Goal: Task Accomplishment & Management: Use online tool/utility

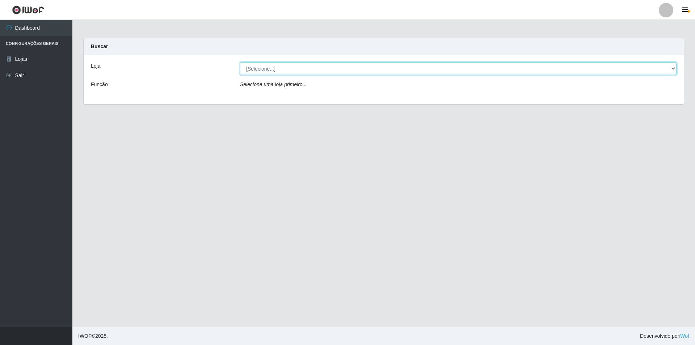
click at [277, 64] on select "[Selecione...] Atacado Vem - Loja 31 [GEOGRAPHIC_DATA]" at bounding box center [458, 68] width 436 height 13
select select "437"
click at [240, 62] on select "[Selecione...] Atacado Vem - Loja 31 [GEOGRAPHIC_DATA]" at bounding box center [458, 68] width 436 height 13
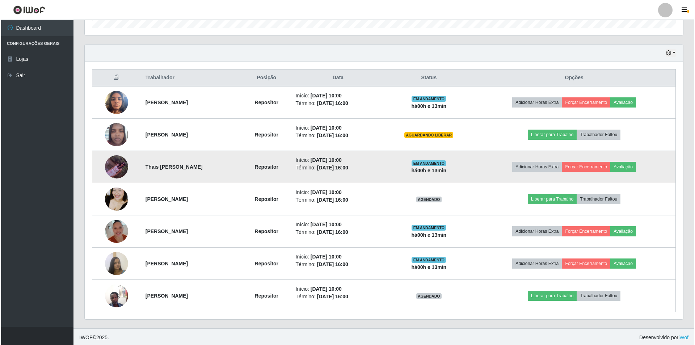
scroll to position [232, 0]
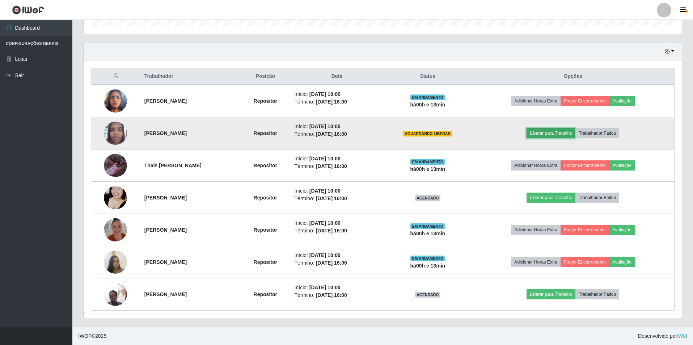
click at [559, 136] on button "Liberar para Trabalho" at bounding box center [550, 133] width 49 height 10
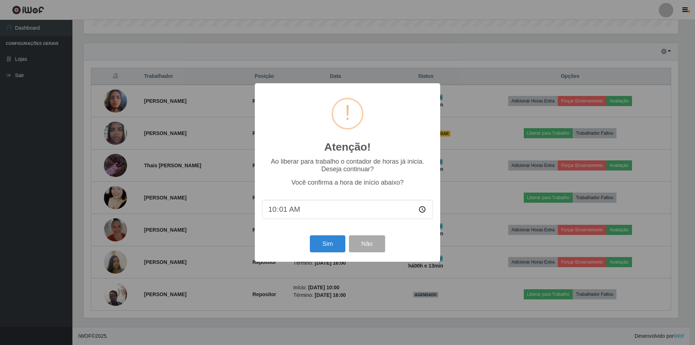
type input "10:13"
click at [334, 249] on button "Sim" at bounding box center [327, 243] width 35 height 17
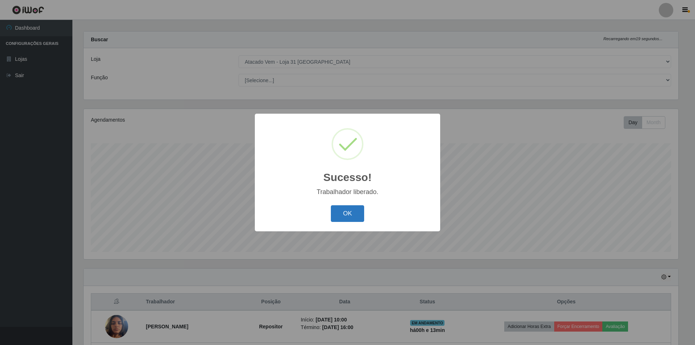
click at [349, 213] on button "OK" at bounding box center [348, 213] width 34 height 17
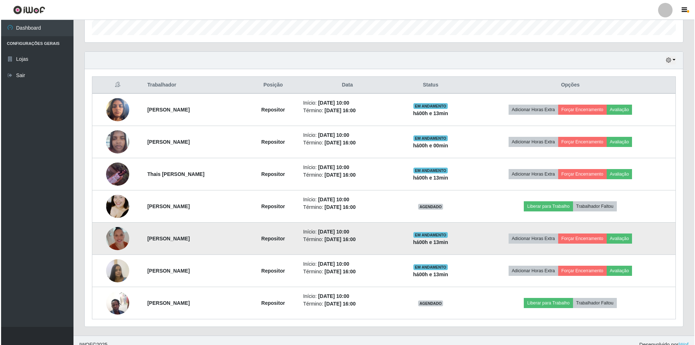
scroll to position [232, 0]
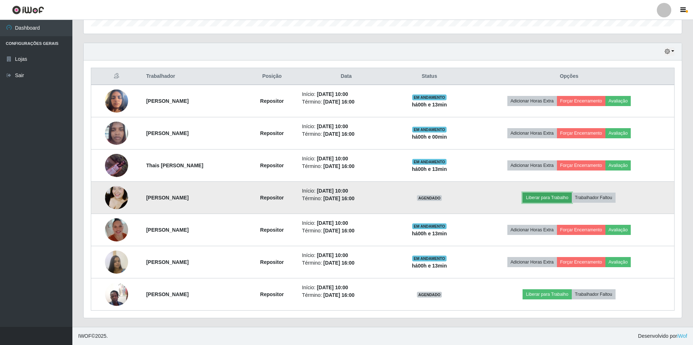
click at [567, 197] on button "Liberar para Trabalho" at bounding box center [546, 197] width 49 height 10
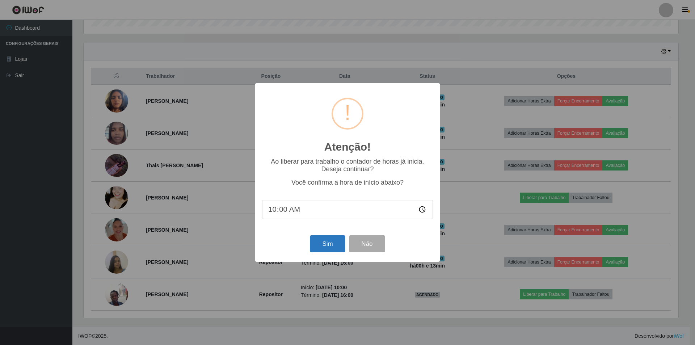
type input "10:05"
click at [325, 245] on button "Sim" at bounding box center [327, 243] width 35 height 17
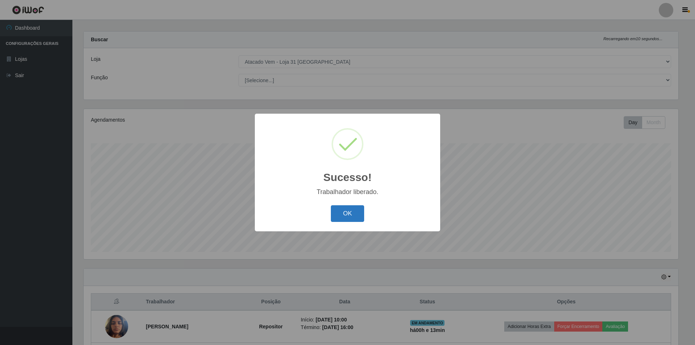
click at [350, 214] on button "OK" at bounding box center [348, 213] width 34 height 17
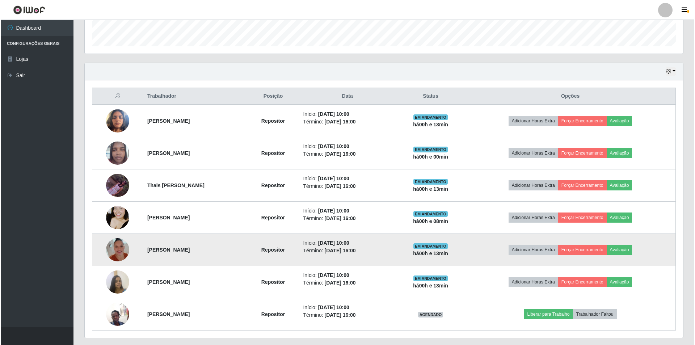
scroll to position [232, 0]
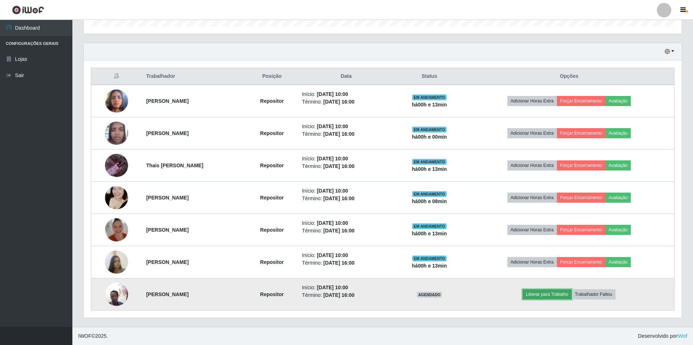
click at [546, 296] on button "Liberar para Trabalho" at bounding box center [546, 294] width 49 height 10
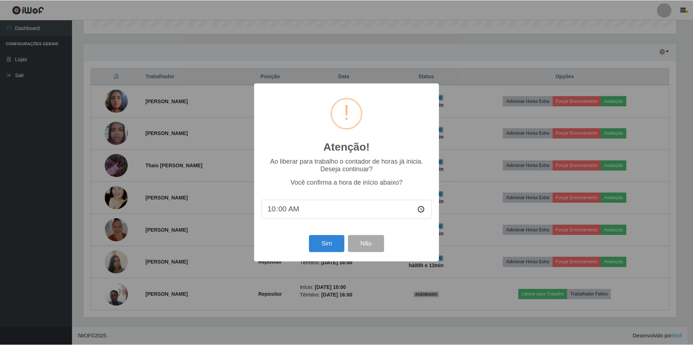
scroll to position [150, 594]
type input "10:10"
click at [328, 241] on button "Sim" at bounding box center [327, 243] width 35 height 17
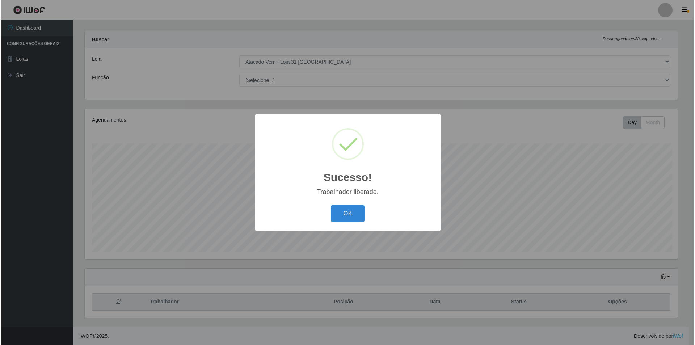
scroll to position [0, 0]
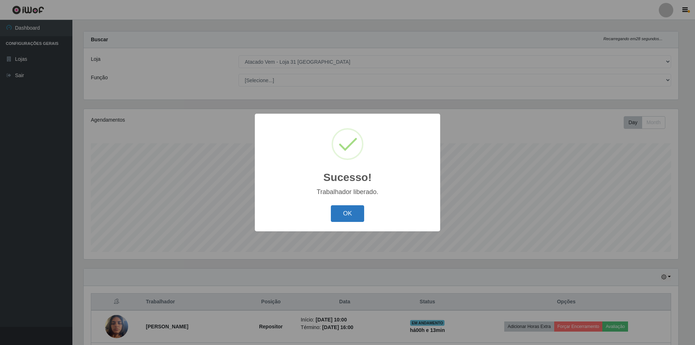
click at [351, 214] on button "OK" at bounding box center [348, 213] width 34 height 17
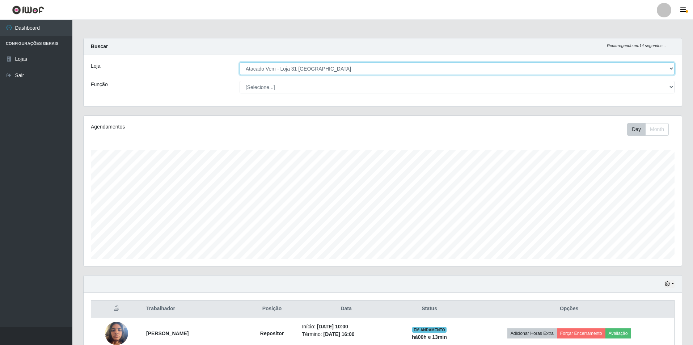
click at [355, 70] on select "[Selecione...] Atacado Vem - Loja 31 [GEOGRAPHIC_DATA]" at bounding box center [456, 68] width 435 height 13
